Goal: Task Accomplishment & Management: Use online tool/utility

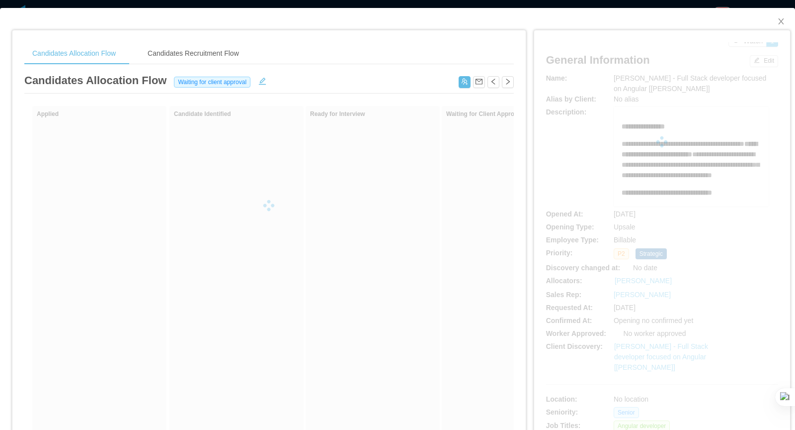
drag, startPoint x: 684, startPoint y: 83, endPoint x: 688, endPoint y: 90, distance: 8.9
click at [688, 90] on div at bounding box center [662, 141] width 232 height 199
drag, startPoint x: 687, startPoint y: 88, endPoint x: 607, endPoint y: 75, distance: 80.6
click at [607, 75] on div at bounding box center [662, 141] width 232 height 199
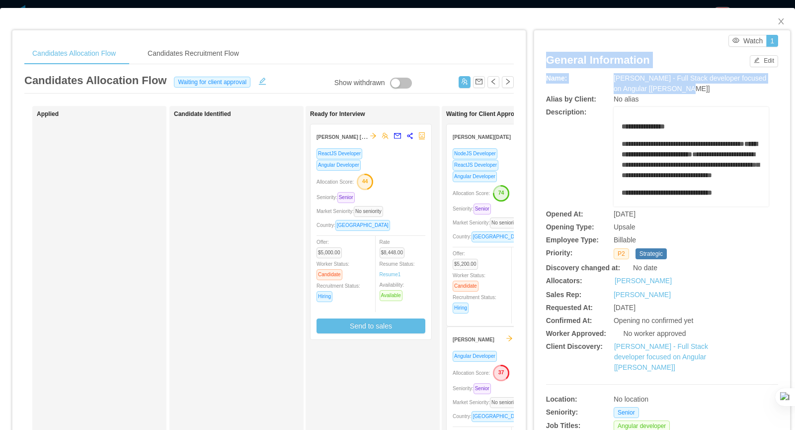
drag, startPoint x: 614, startPoint y: 78, endPoint x: 696, endPoint y: 87, distance: 81.5
click at [663, 84] on div "[PERSON_NAME] - Full Stack developer focused on Angular [[PERSON_NAME]]" at bounding box center [691, 83] width 155 height 21
drag, startPoint x: 614, startPoint y: 79, endPoint x: 668, endPoint y: 88, distance: 55.0
click at [686, 91] on div "[PERSON_NAME] - Full Stack developer focused on Angular [[PERSON_NAME]]" at bounding box center [691, 83] width 155 height 21
copy span "[PERSON_NAME] - Full Stack developer focused on Angular [[PERSON_NAME]]"
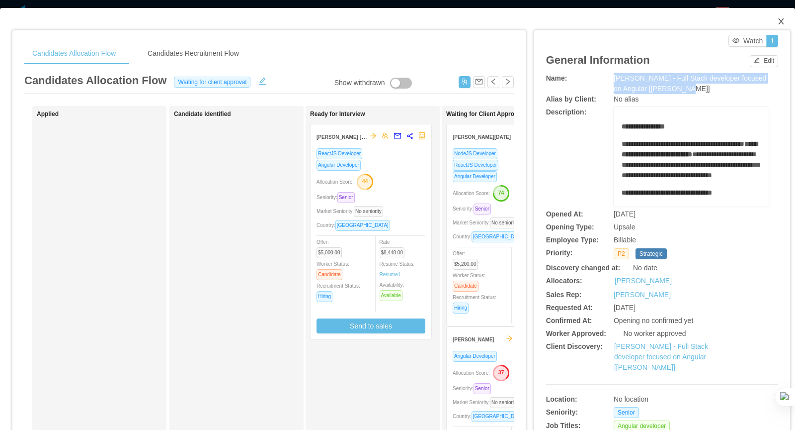
click at [782, 22] on icon "icon: close" at bounding box center [782, 21] width 8 height 8
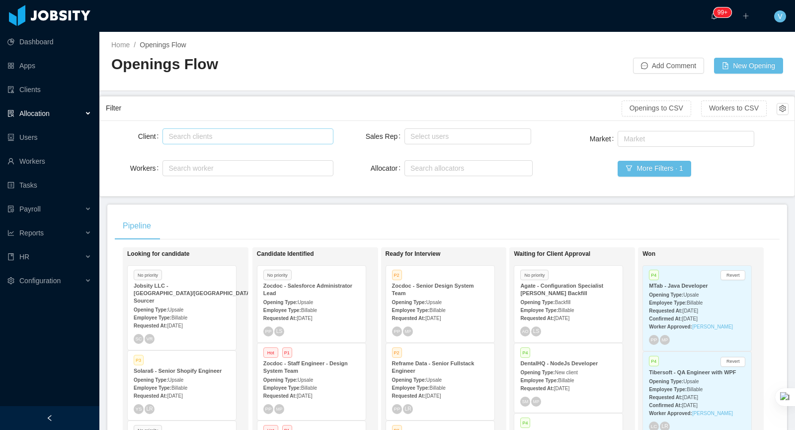
drag, startPoint x: 211, startPoint y: 143, endPoint x: 230, endPoint y: 140, distance: 18.6
click at [211, 143] on div "Search clients" at bounding box center [248, 136] width 171 height 16
type input "***"
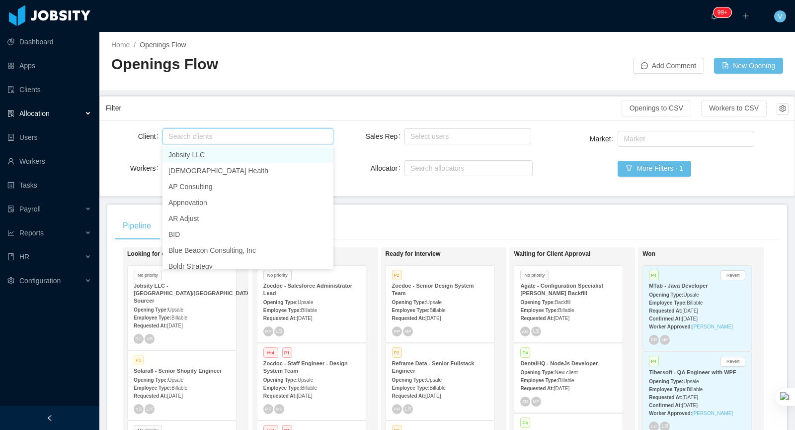
click at [376, 216] on div "Pipeline" at bounding box center [447, 226] width 665 height 28
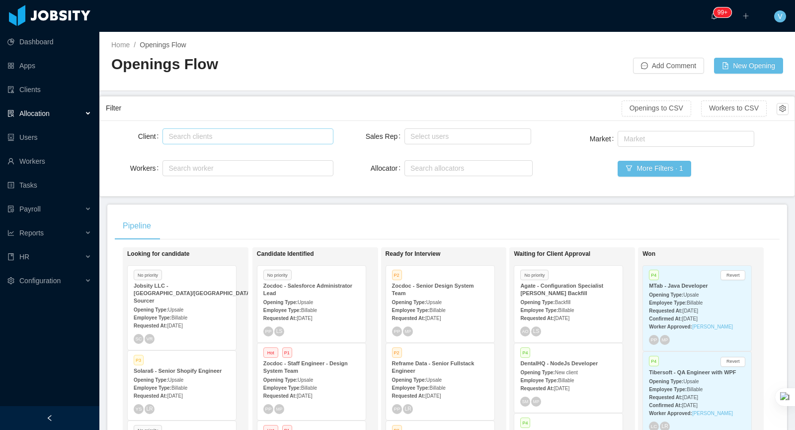
click at [203, 131] on div "Search clients" at bounding box center [246, 136] width 154 height 10
type input "*"
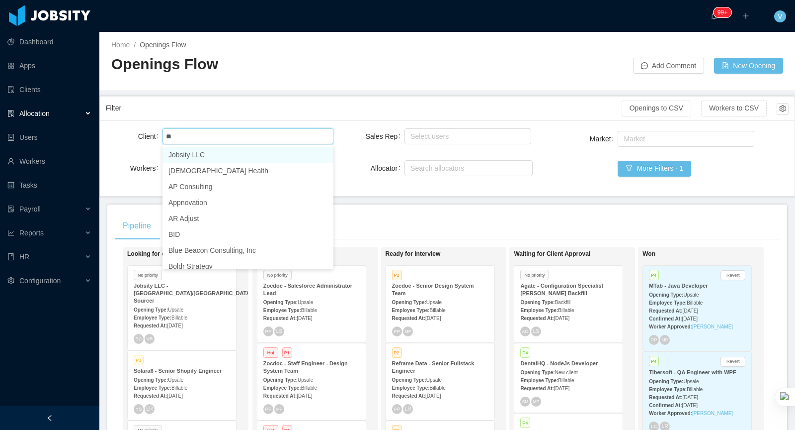
type input "*"
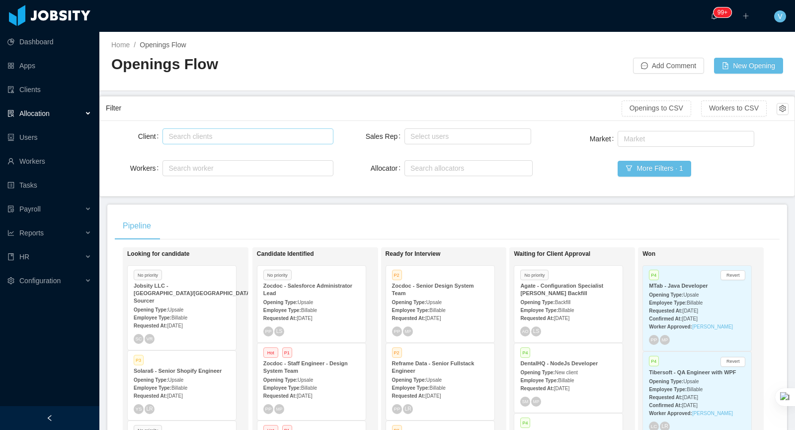
scroll to position [162, 0]
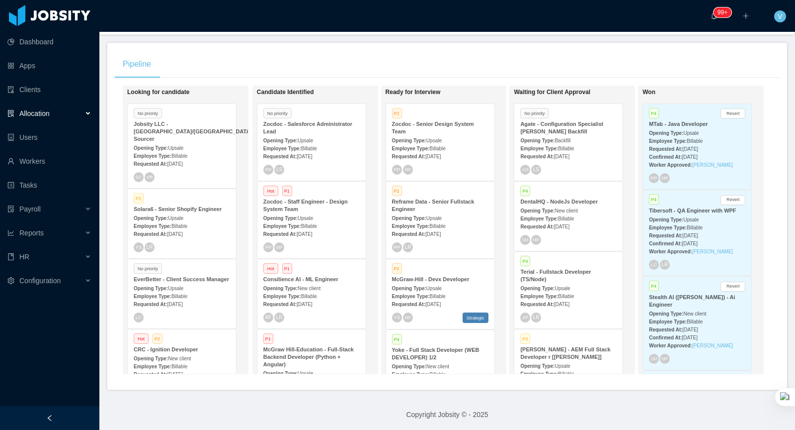
click at [178, 364] on span "Billable" at bounding box center [180, 365] width 16 height 5
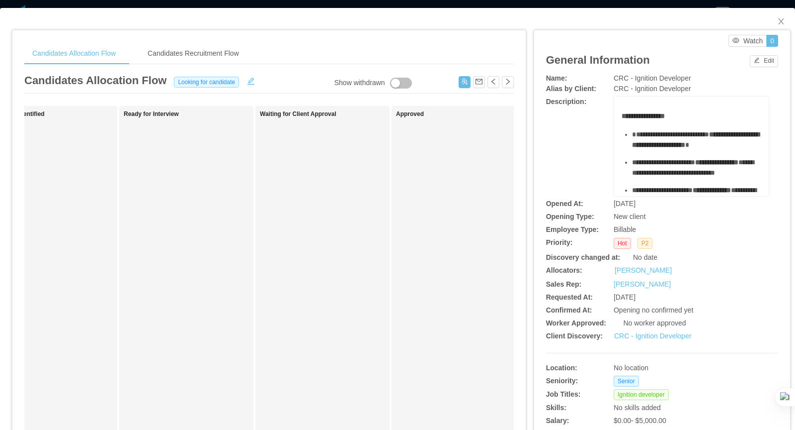
scroll to position [0, 487]
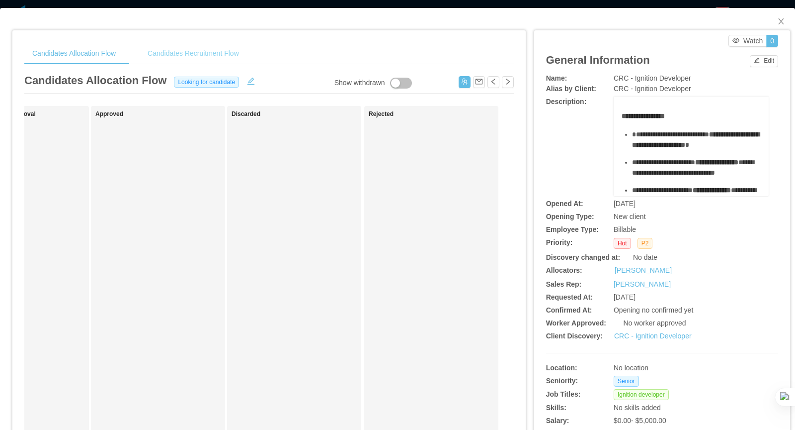
click at [209, 54] on div "Candidates Recruitment Flow" at bounding box center [193, 53] width 107 height 22
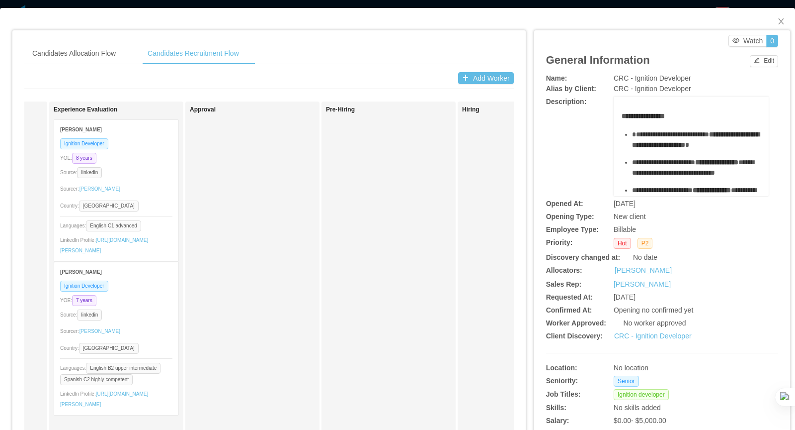
scroll to position [1, 0]
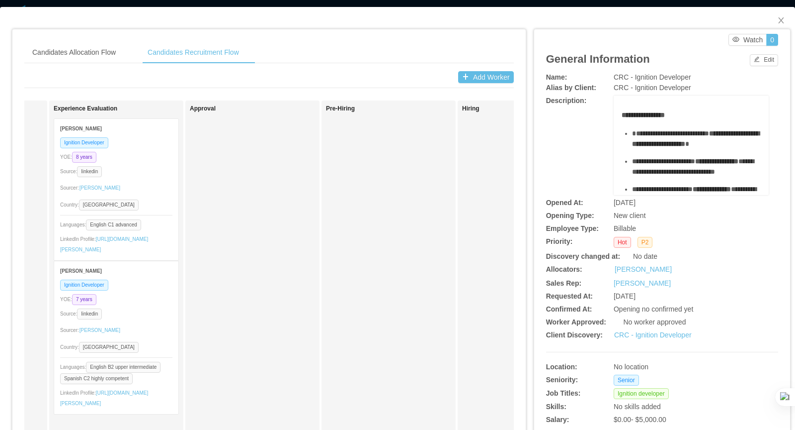
click at [161, 194] on div "Ignition Developer YOE: 8 years Source: linkedin Sourcer: Sabino Contreras Coun…" at bounding box center [116, 198] width 124 height 123
click at [790, 22] on span "Close" at bounding box center [782, 21] width 28 height 28
